Goal: Task Accomplishment & Management: Use online tool/utility

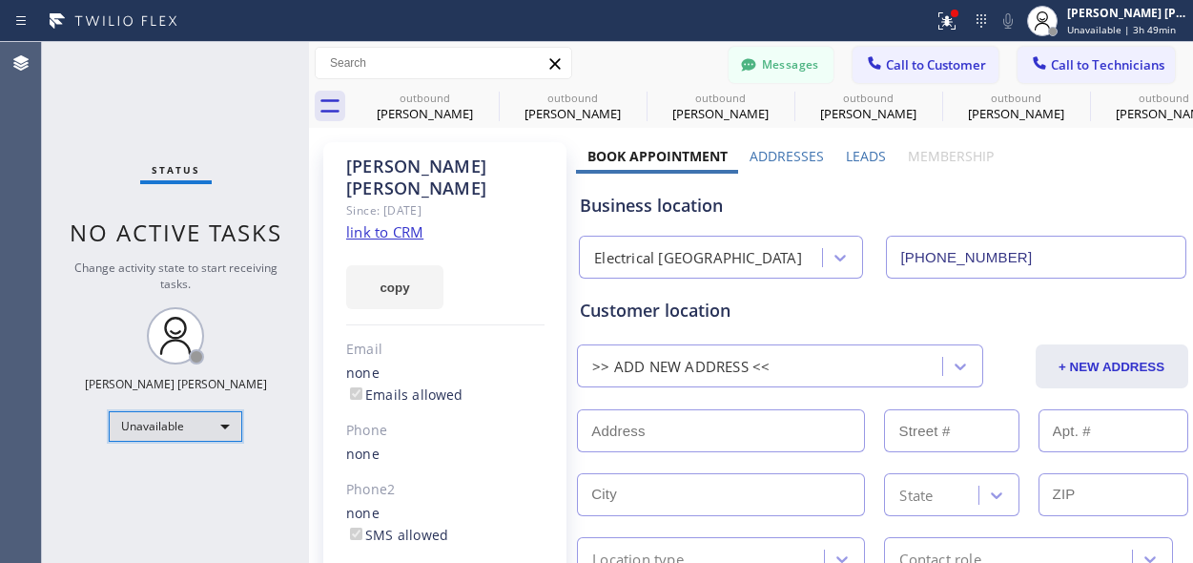
click at [180, 428] on div "Unavailable" at bounding box center [176, 426] width 134 height 31
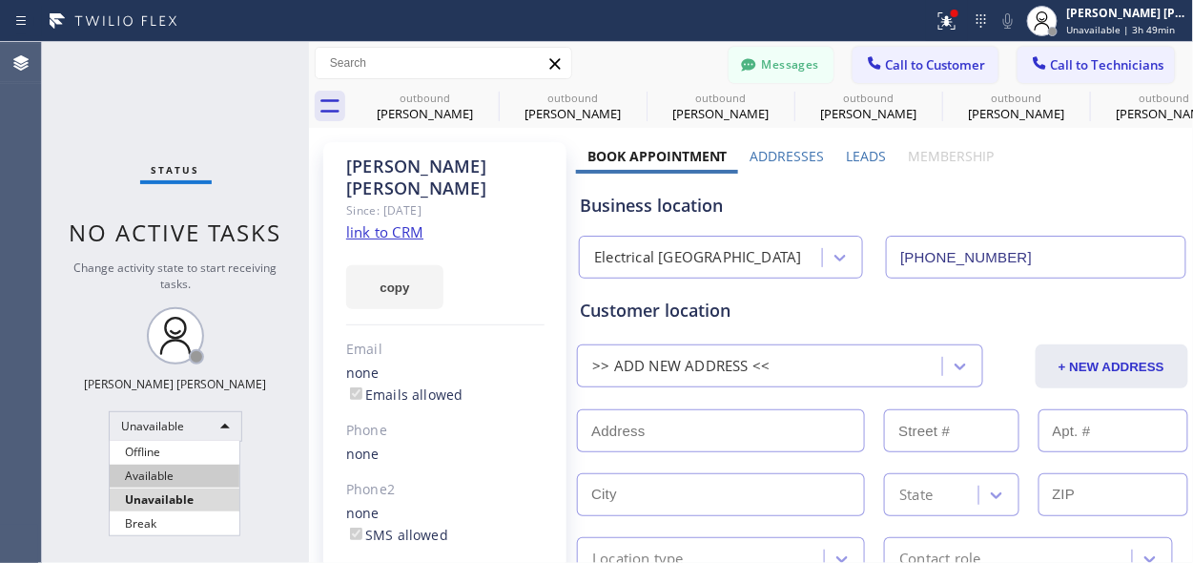
click at [164, 475] on li "Available" at bounding box center [175, 475] width 130 height 23
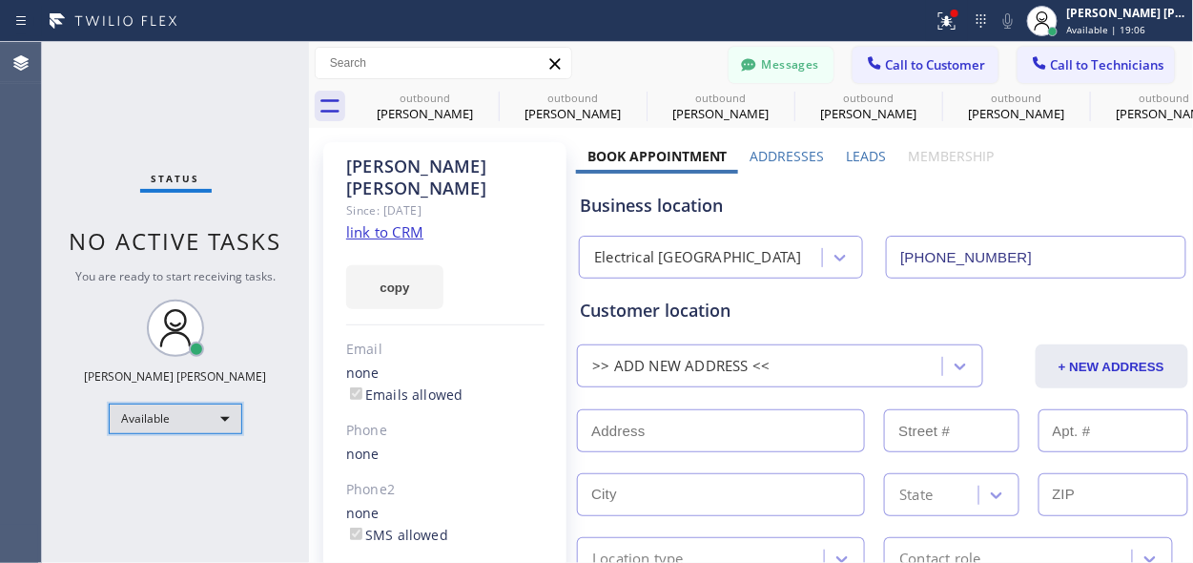
click at [204, 421] on div "Available" at bounding box center [176, 418] width 134 height 31
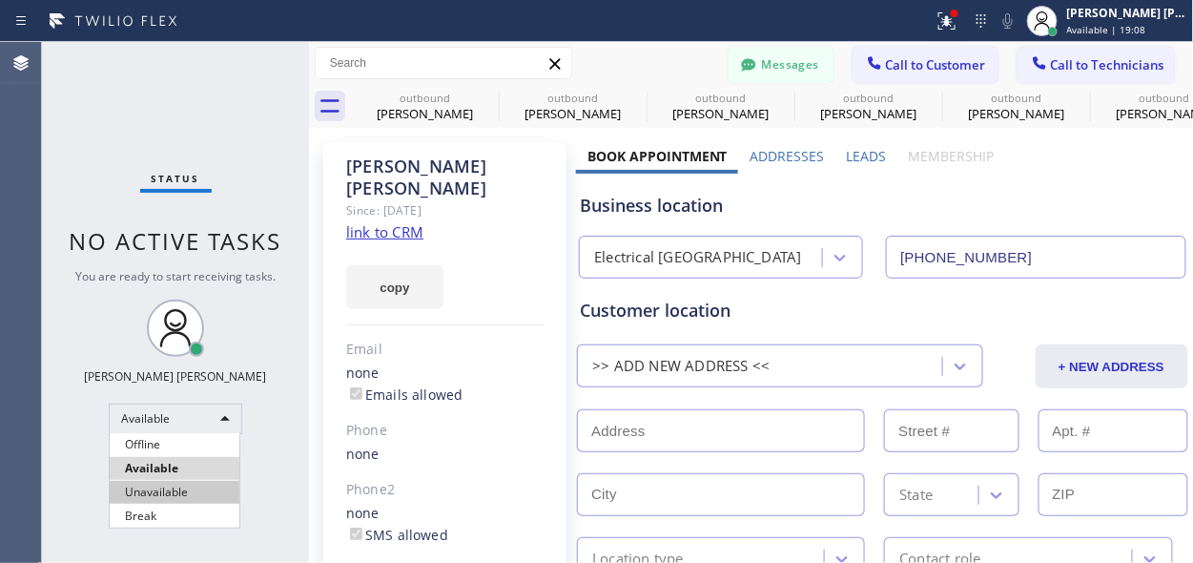
click at [173, 486] on li "Unavailable" at bounding box center [175, 492] width 130 height 23
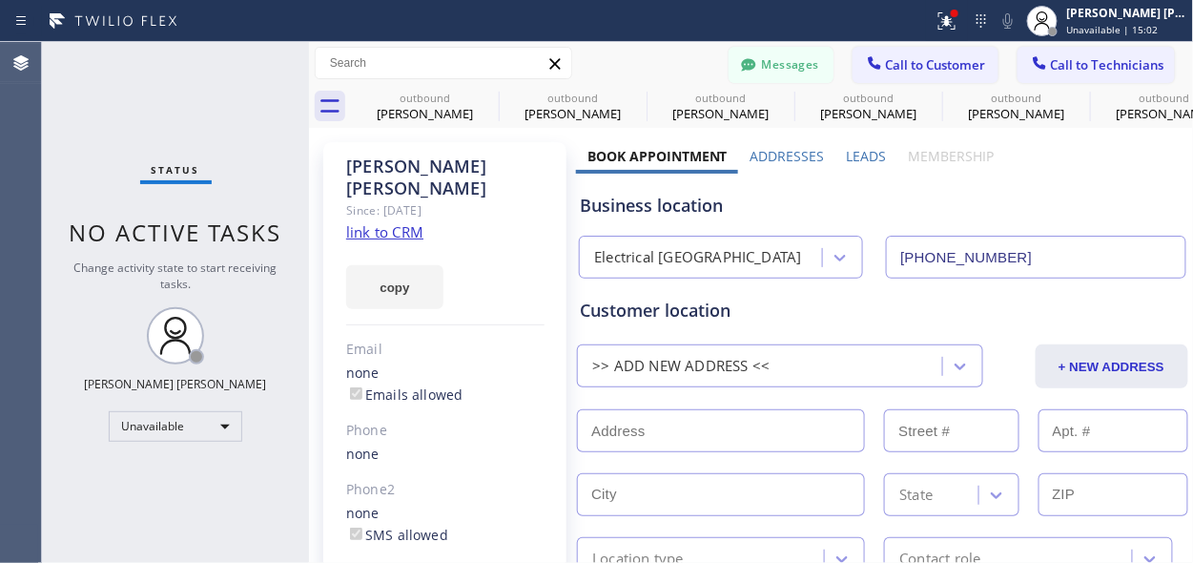
drag, startPoint x: 61, startPoint y: 246, endPoint x: 62, endPoint y: 155, distance: 90.6
click at [61, 246] on div "Status No active tasks Change activity state to start receiving tasks. [PERSON_…" at bounding box center [175, 302] width 267 height 521
click at [185, 420] on div "Unavailable" at bounding box center [176, 426] width 134 height 31
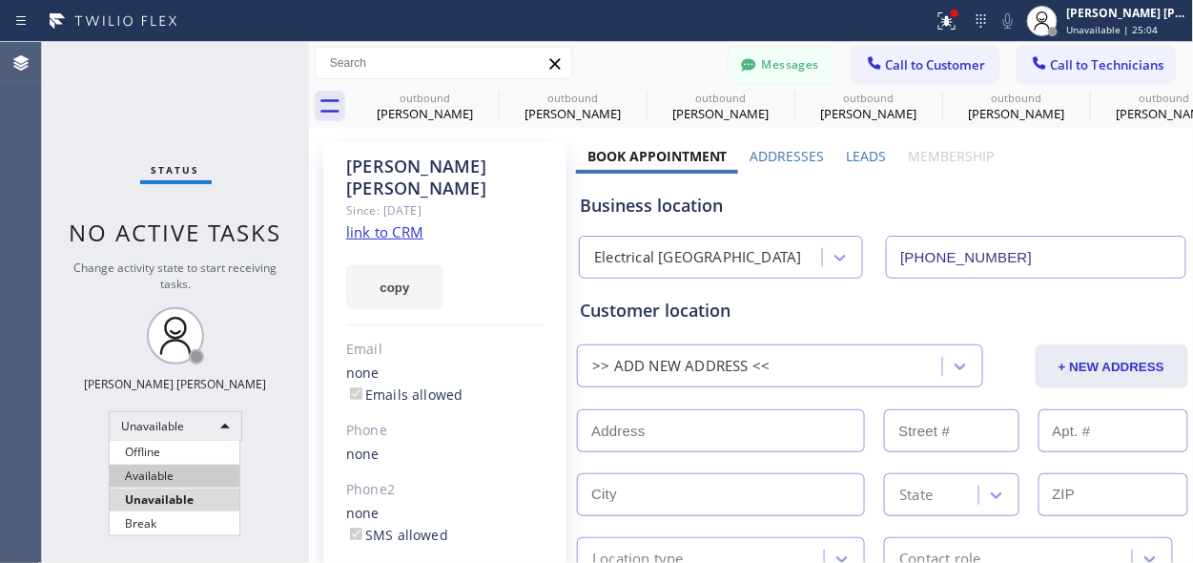
click at [157, 474] on li "Available" at bounding box center [175, 475] width 130 height 23
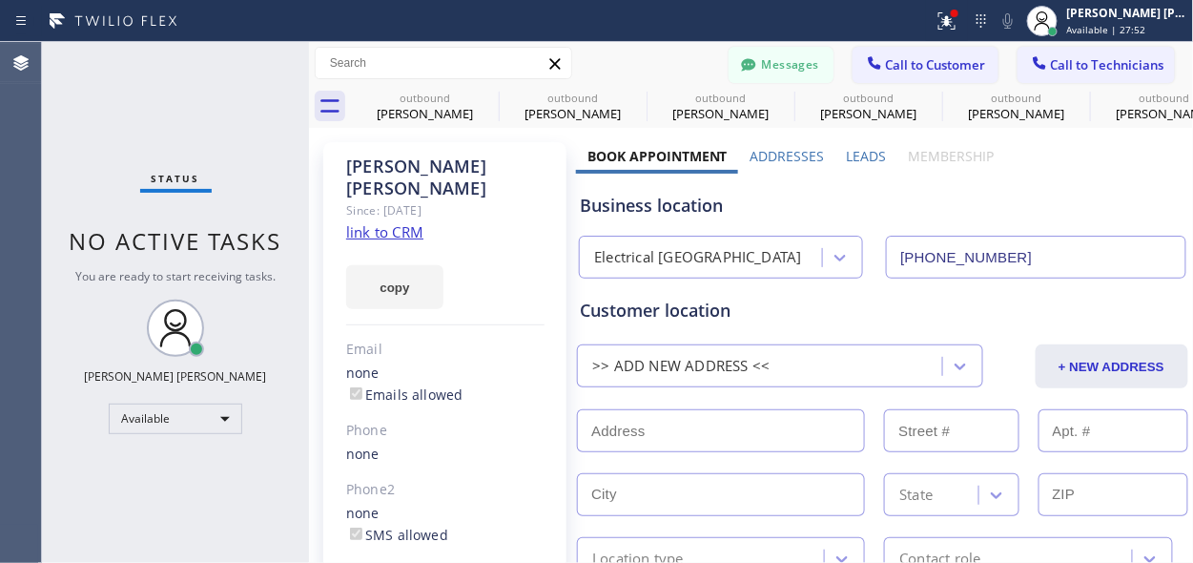
click at [224, 400] on div "Status No active tasks You are ready to start receiving tasks. [PERSON_NAME] [P…" at bounding box center [175, 302] width 267 height 521
click at [208, 406] on div "Available" at bounding box center [176, 418] width 134 height 31
click at [175, 489] on li "Unavailable" at bounding box center [175, 492] width 130 height 23
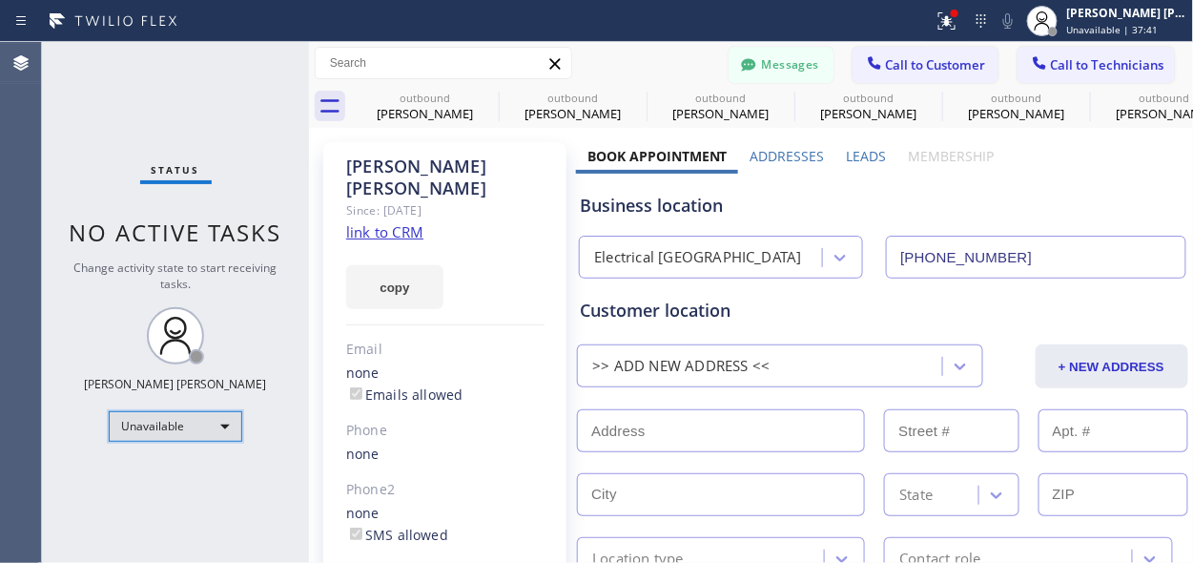
click at [225, 422] on div "Unavailable" at bounding box center [176, 426] width 134 height 31
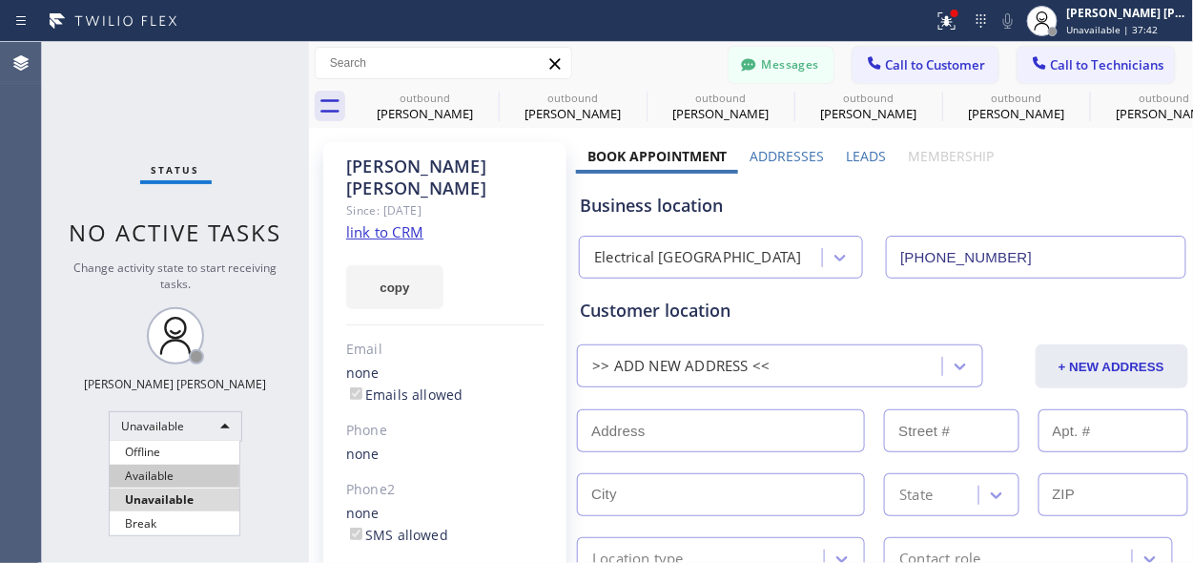
click at [152, 477] on li "Available" at bounding box center [175, 475] width 130 height 23
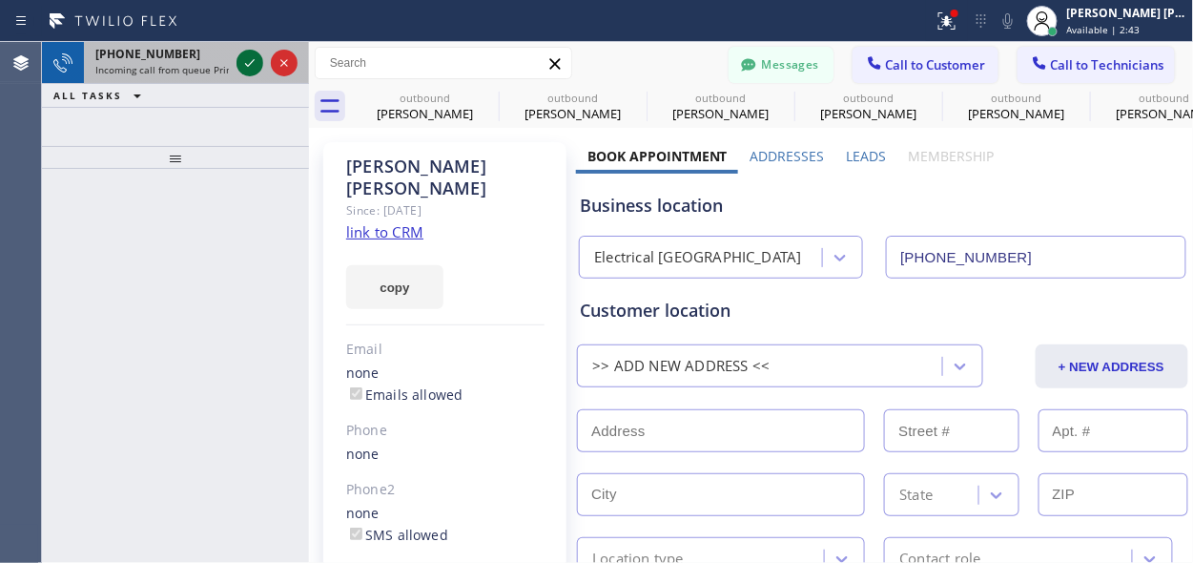
click at [254, 53] on icon at bounding box center [249, 62] width 23 height 23
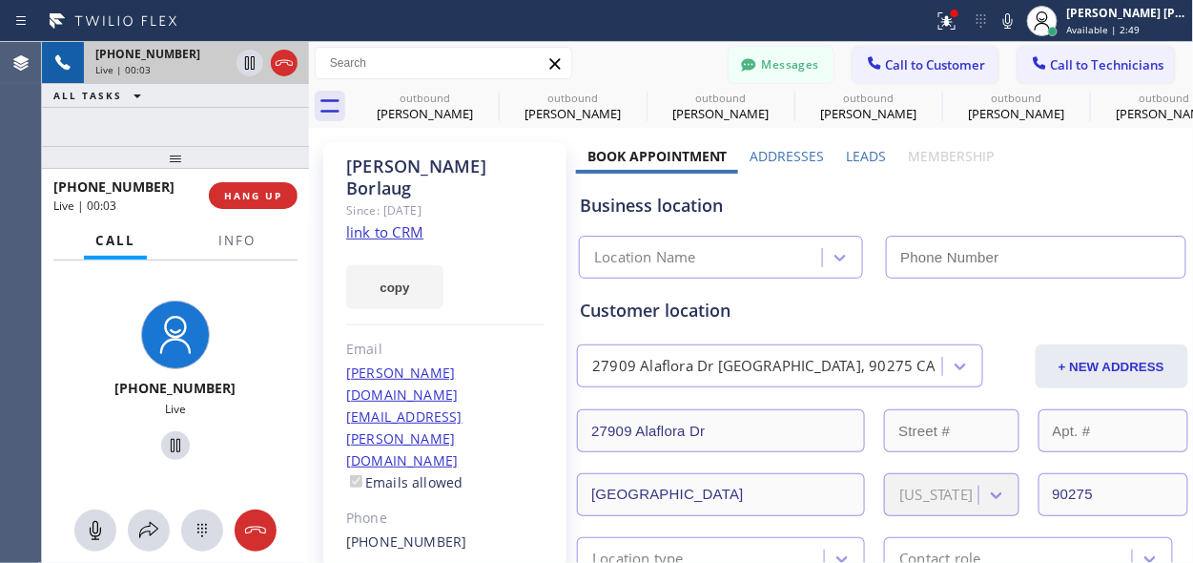
type input "[PHONE_NUMBER]"
click at [380, 222] on link "link to CRM" at bounding box center [384, 231] width 77 height 19
click at [105, 120] on div "[PHONE_NUMBER] Live | 00:10 ALL TASKS ALL TASKS ACTIVE TASKS TASKS IN WRAP UP" at bounding box center [175, 94] width 267 height 104
drag, startPoint x: 115, startPoint y: 119, endPoint x: 115, endPoint y: 79, distance: 40.1
click at [115, 119] on div "[PHONE_NUMBER] Live | 00:33 ALL TASKS ALL TASKS ACTIVE TASKS TASKS IN WRAP UP" at bounding box center [175, 94] width 267 height 104
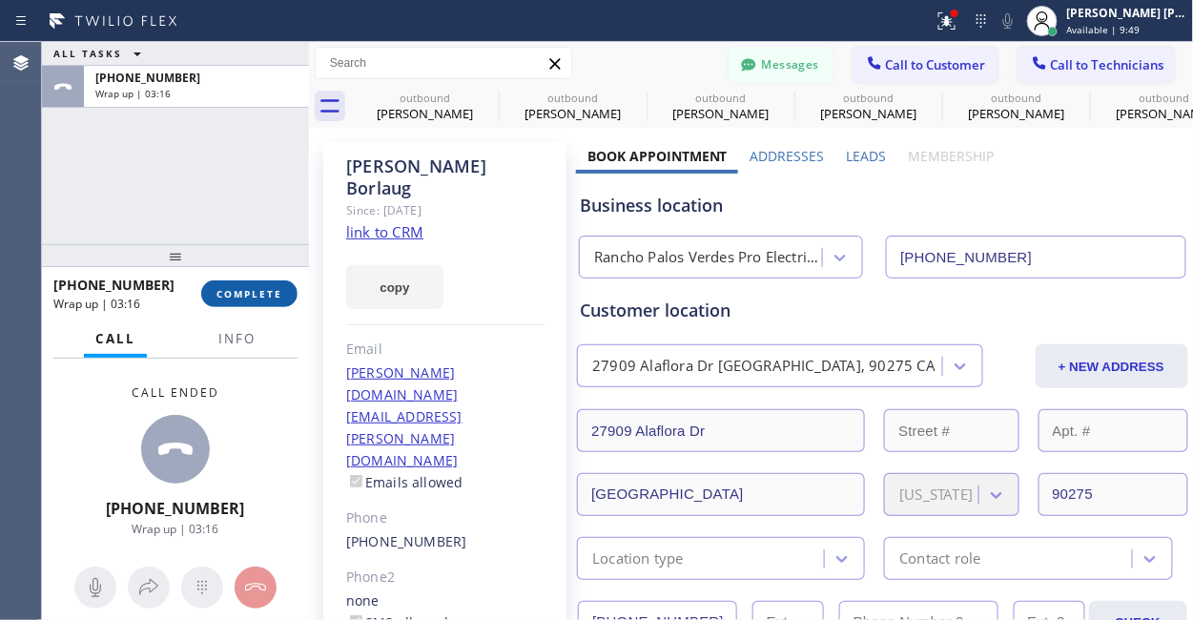
click at [256, 298] on span "COMPLETE" at bounding box center [249, 293] width 66 height 13
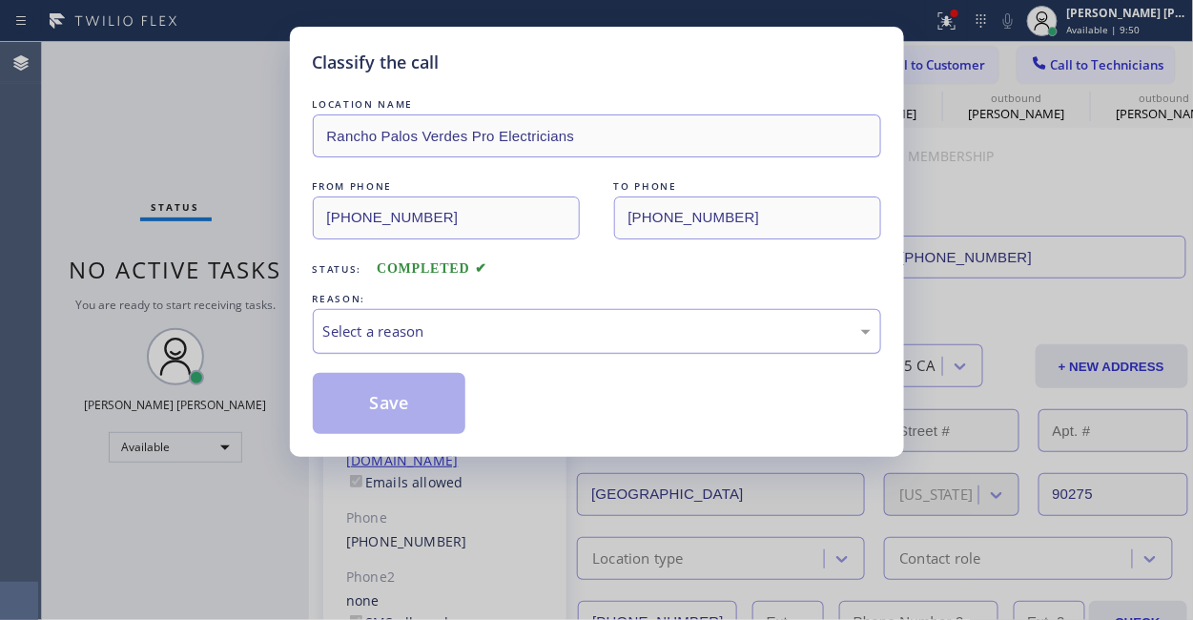
drag, startPoint x: 504, startPoint y: 342, endPoint x: 516, endPoint y: 337, distance: 12.8
click at [513, 339] on div "Select a reason" at bounding box center [597, 331] width 568 height 45
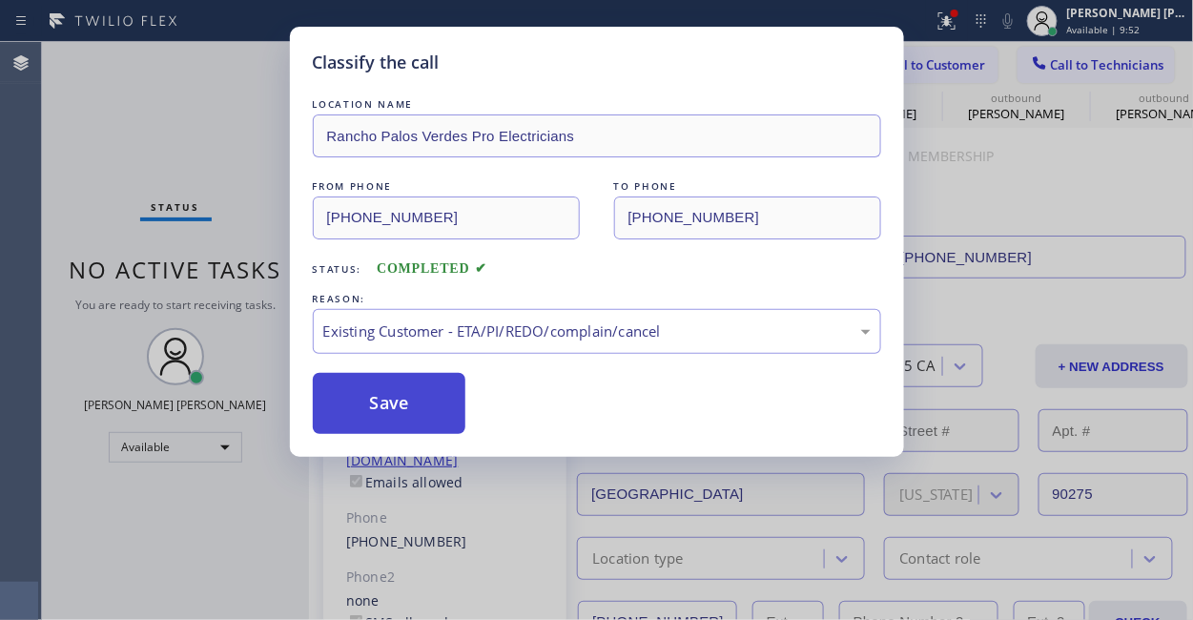
click at [416, 394] on button "Save" at bounding box center [390, 403] width 154 height 61
click at [416, 395] on button "Save" at bounding box center [390, 403] width 154 height 61
